Goal: Task Accomplishment & Management: Use online tool/utility

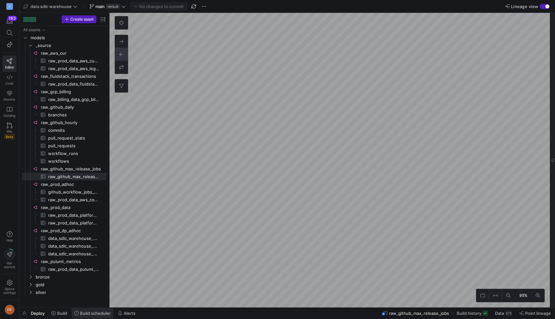
click at [95, 311] on span "Build scheduler" at bounding box center [95, 312] width 31 height 5
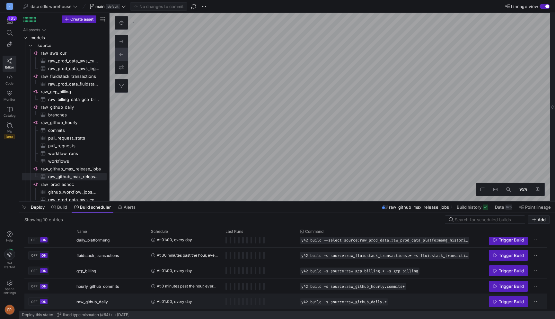
scroll to position [81, 0]
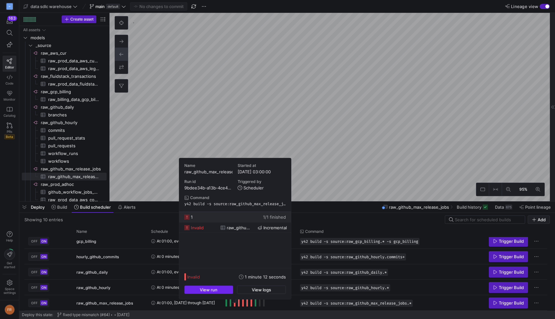
click at [225, 291] on span "button" at bounding box center [209, 290] width 48 height 8
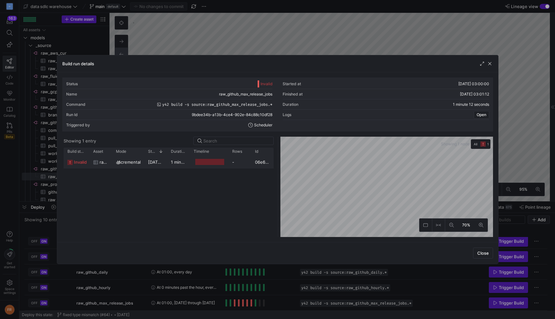
click at [136, 160] on span "incremental" at bounding box center [128, 162] width 23 height 13
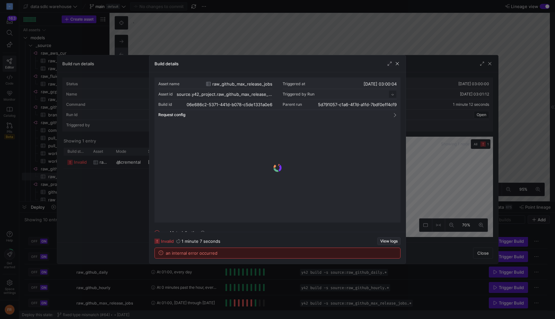
click at [394, 243] on span "View logs" at bounding box center [389, 241] width 17 height 4
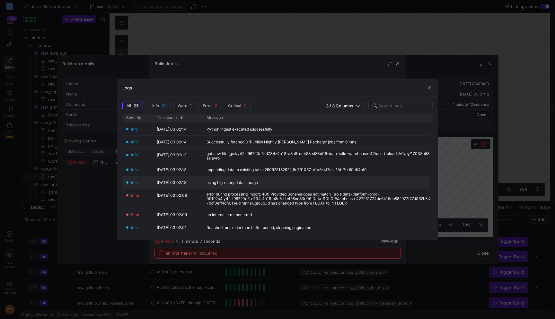
scroll to position [17, 0]
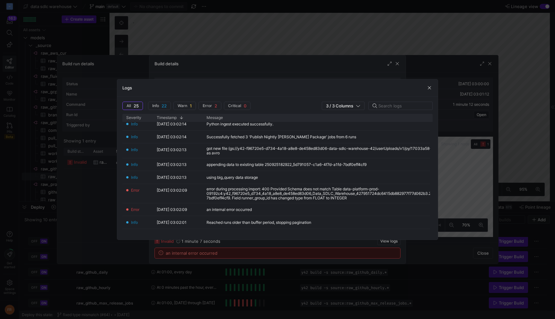
click at [345, 30] on div at bounding box center [277, 159] width 555 height 319
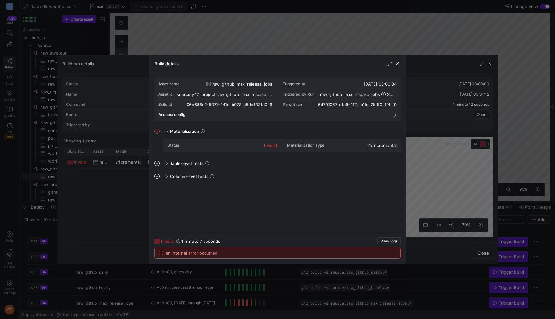
click at [345, 30] on div at bounding box center [277, 159] width 555 height 319
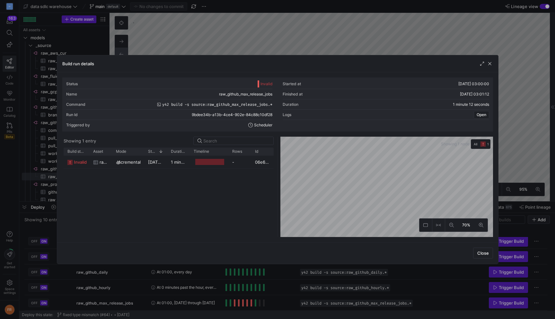
click at [345, 30] on div at bounding box center [277, 159] width 555 height 319
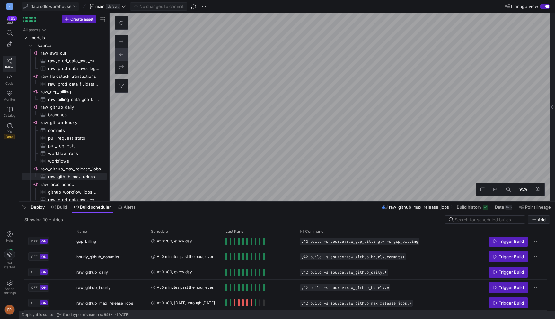
click at [56, 6] on span "data sdlc warehouse" at bounding box center [51, 6] width 41 height 5
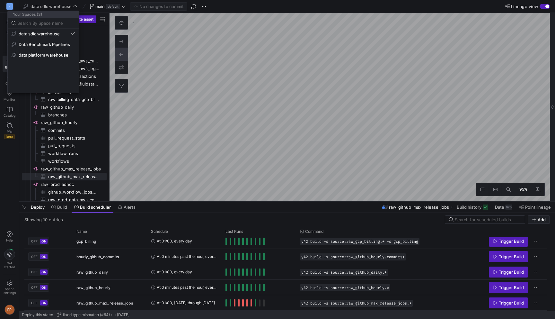
click at [104, 13] on div at bounding box center [277, 159] width 555 height 319
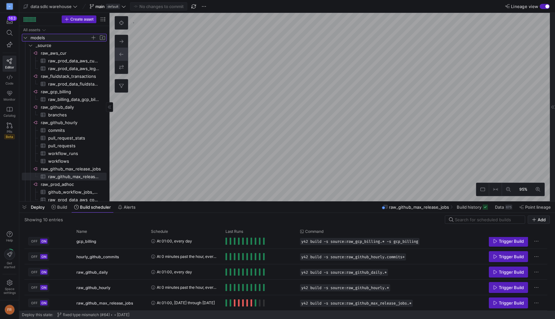
click at [25, 36] on icon "Press SPACE to select this row." at bounding box center [25, 38] width 4 height 4
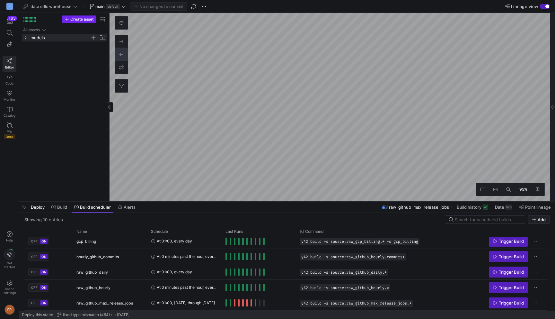
click at [83, 19] on span "Create asset" at bounding box center [81, 19] width 23 height 4
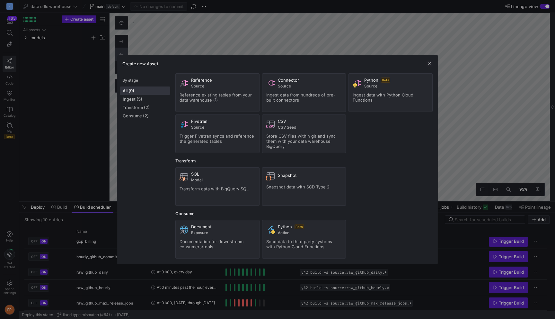
scroll to position [0, 0]
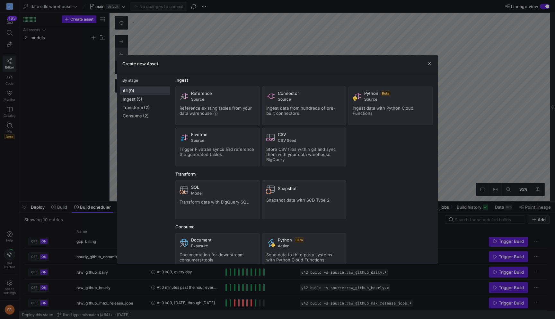
click at [94, 59] on div at bounding box center [277, 159] width 555 height 319
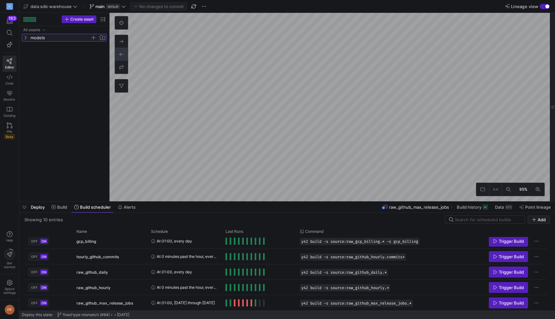
click at [42, 39] on span "models" at bounding box center [61, 37] width 60 height 7
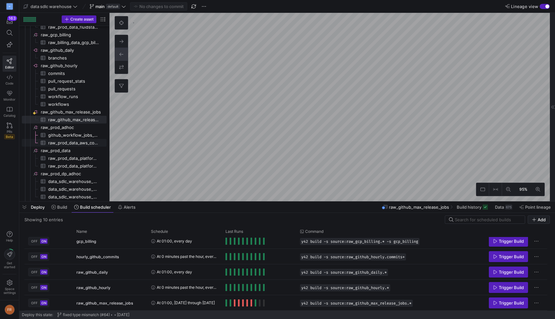
scroll to position [95, 0]
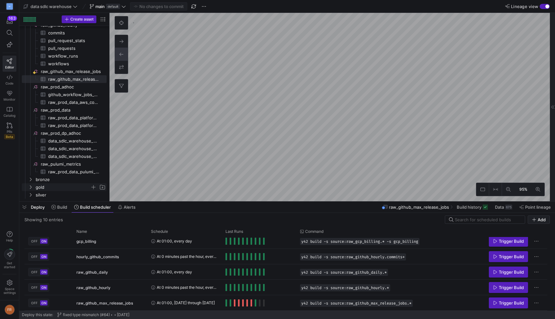
click at [57, 187] on span "gold" at bounding box center [63, 187] width 55 height 7
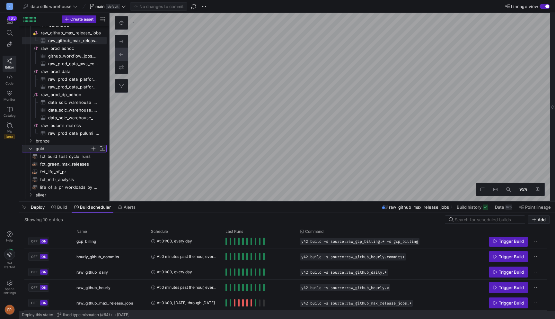
click at [57, 148] on span "gold" at bounding box center [63, 148] width 55 height 7
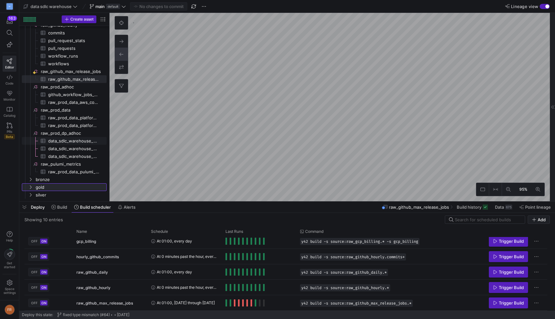
scroll to position [0, 0]
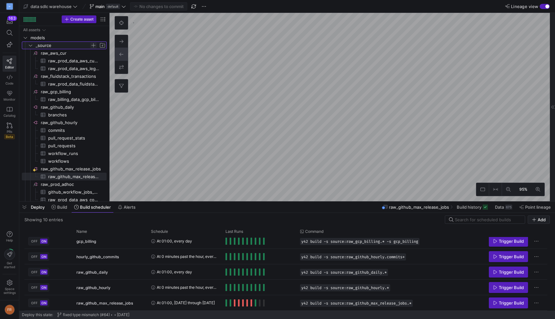
click at [95, 46] on span "Press SPACE to select this row." at bounding box center [93, 45] width 6 height 6
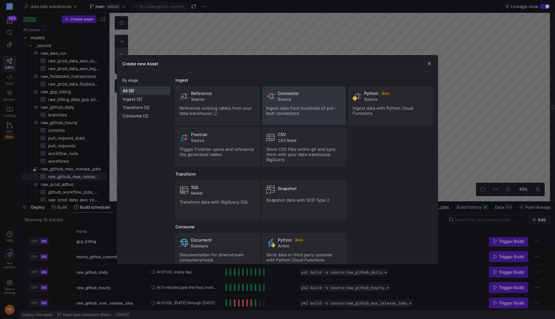
click at [284, 101] on span "Source" at bounding box center [310, 99] width 64 height 4
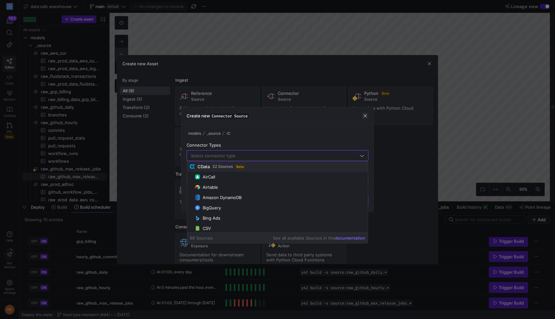
click at [367, 116] on span "button" at bounding box center [365, 115] width 6 height 6
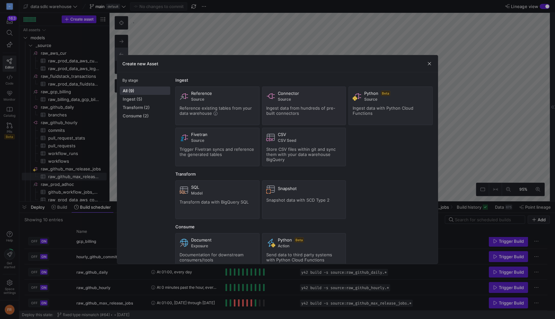
scroll to position [13, 0]
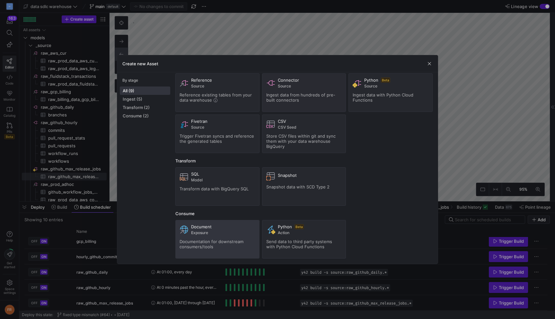
click at [236, 230] on span "Exposure" at bounding box center [223, 232] width 64 height 4
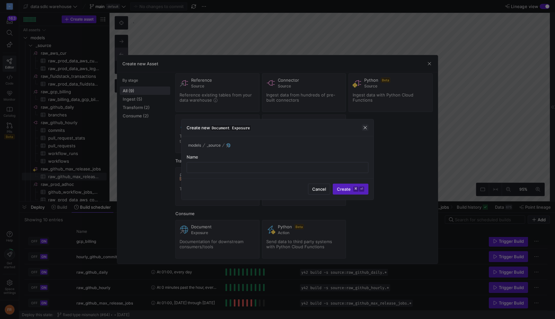
click at [363, 129] on span "button" at bounding box center [365, 127] width 6 height 6
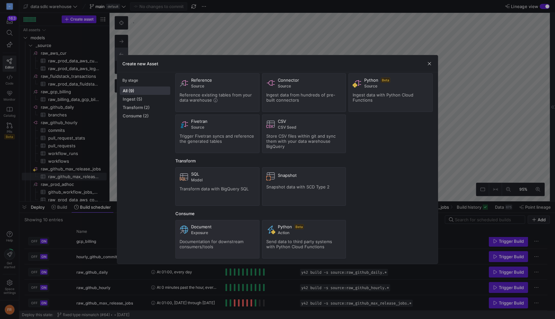
scroll to position [0, 0]
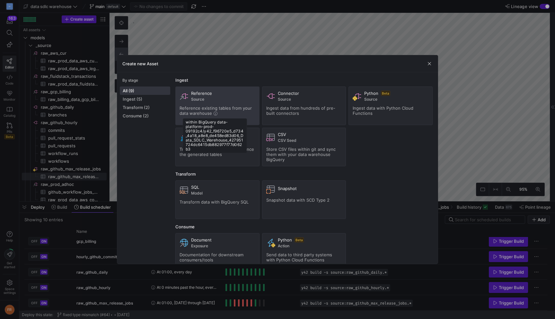
click at [214, 113] on icon at bounding box center [216, 114] width 4 height 4
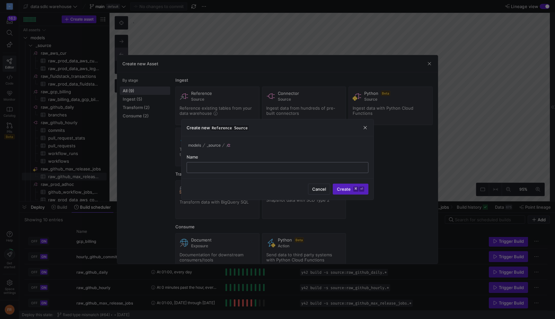
click at [284, 163] on div at bounding box center [277, 167] width 171 height 10
click at [301, 165] on input "text" at bounding box center [277, 167] width 171 height 5
type input "test"
click at [343, 186] on span "Create ⌘ ⏎" at bounding box center [350, 188] width 27 height 5
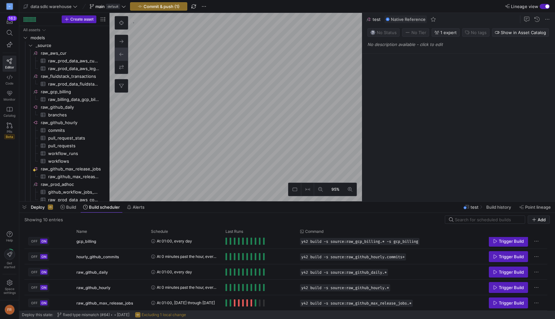
scroll to position [79, 0]
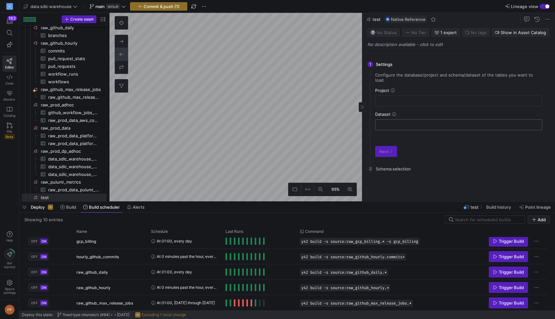
click at [402, 122] on div at bounding box center [459, 125] width 156 height 10
click at [399, 98] on div at bounding box center [459, 101] width 156 height 10
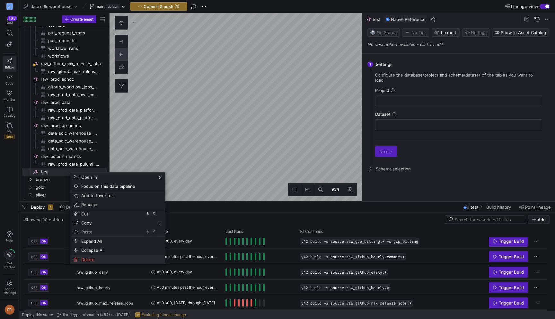
click at [103, 258] on span "Delete" at bounding box center [112, 259] width 67 height 9
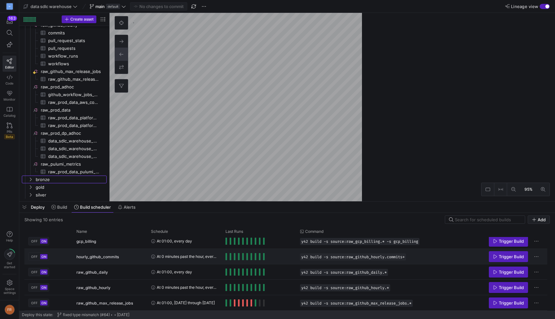
scroll to position [95, 0]
